Goal: Information Seeking & Learning: Learn about a topic

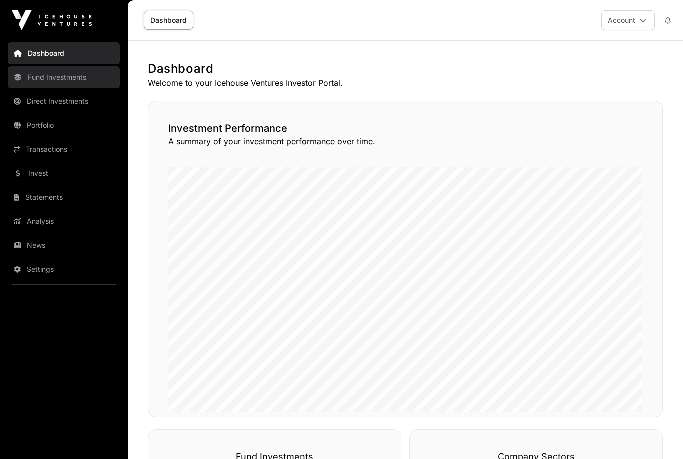
click at [43, 81] on link "Fund Investments" at bounding box center [64, 77] width 112 height 22
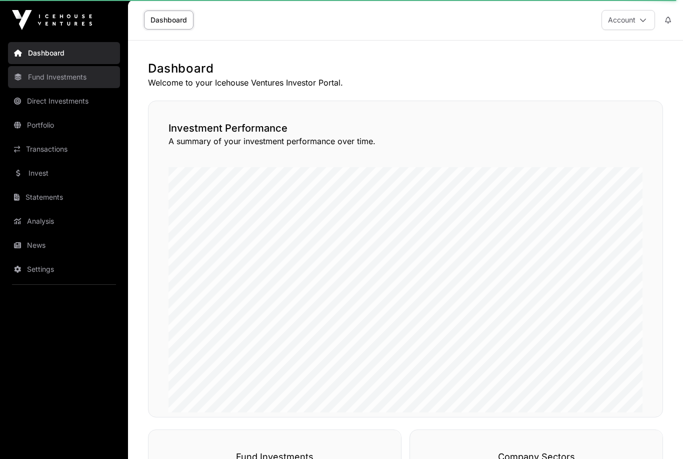
click at [43, 80] on link "Fund Investments" at bounding box center [64, 77] width 112 height 22
click at [46, 75] on link "Fund Investments" at bounding box center [64, 77] width 112 height 22
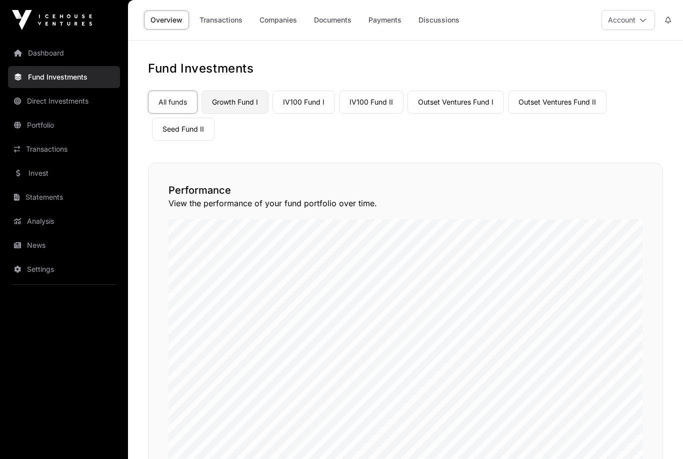
click at [239, 93] on link "Growth Fund I" at bounding box center [235, 102] width 67 height 23
click at [243, 95] on link "Growth Fund I" at bounding box center [235, 102] width 67 height 23
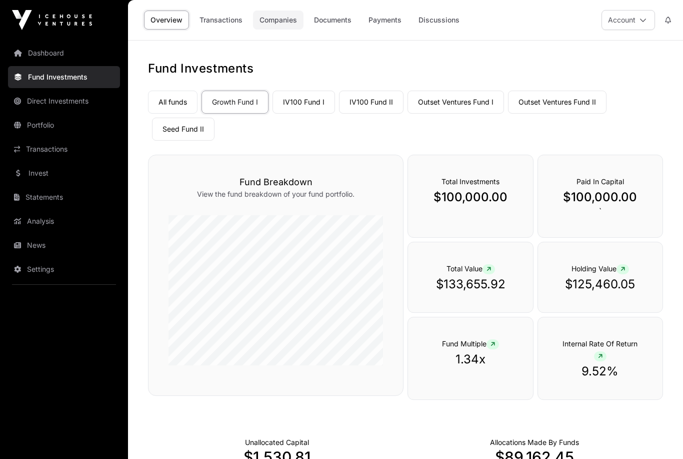
click at [285, 24] on link "Companies" at bounding box center [278, 20] width 51 height 19
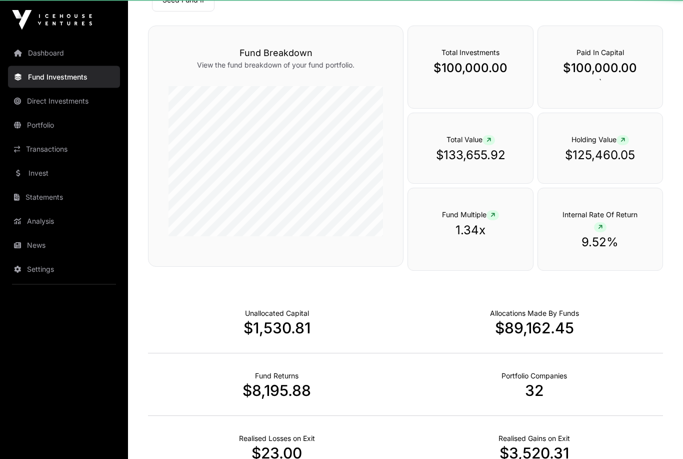
scroll to position [129, 0]
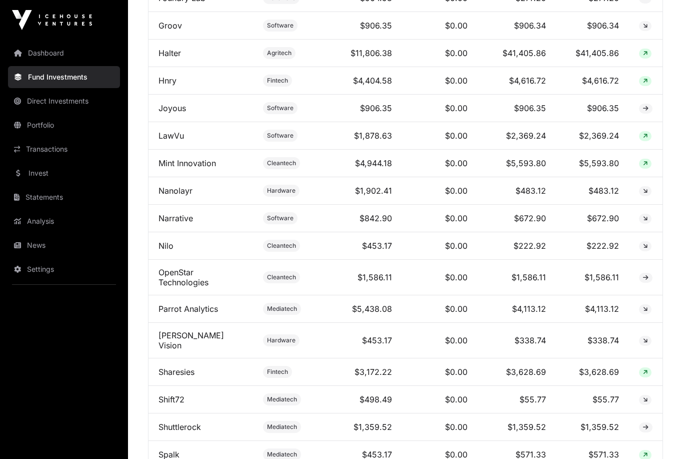
scroll to position [844, 0]
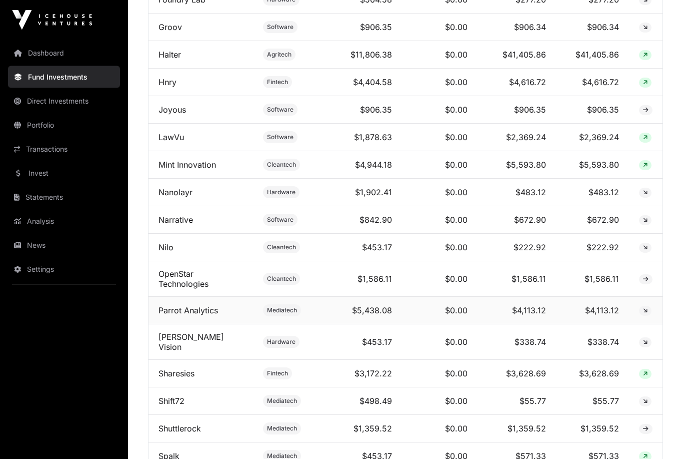
click at [455, 297] on td "$0.00" at bounding box center [440, 311] width 76 height 28
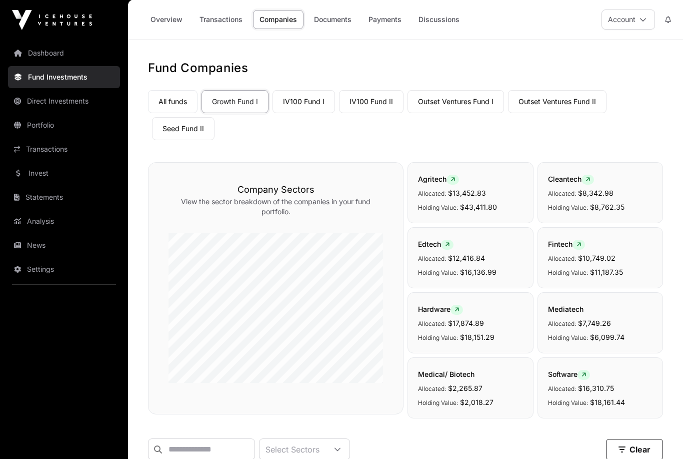
scroll to position [0, 0]
click at [168, 21] on link "Overview" at bounding box center [166, 20] width 45 height 19
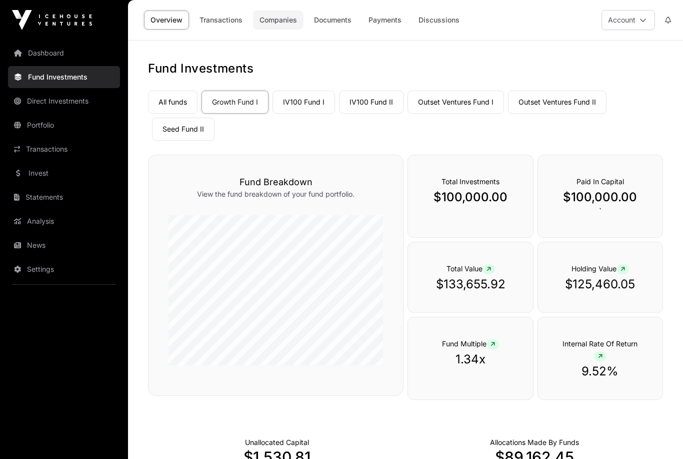
click at [282, 23] on link "Companies" at bounding box center [278, 20] width 51 height 19
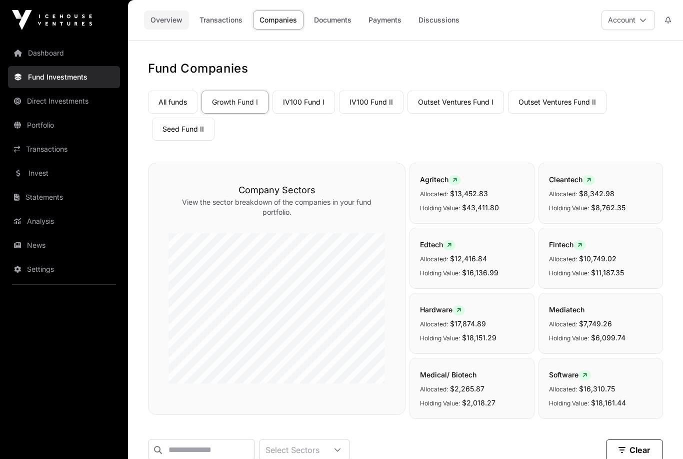
click at [162, 24] on link "Overview" at bounding box center [166, 20] width 45 height 19
